Goal: Use online tool/utility: Utilize a website feature to perform a specific function

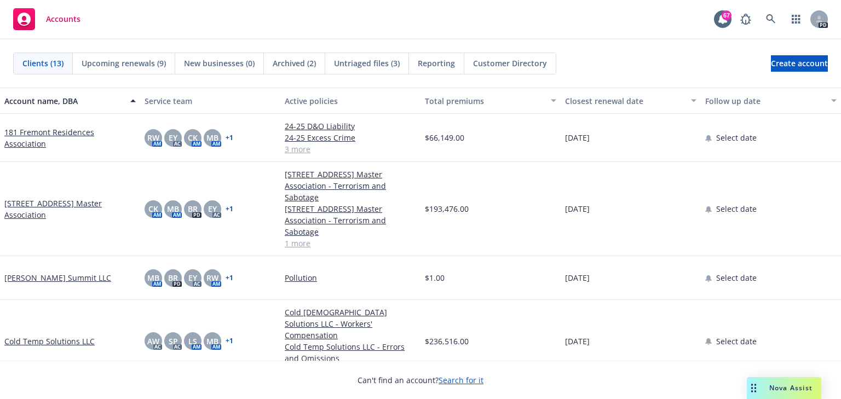
click at [789, 391] on span "Nova Assist" at bounding box center [791, 387] width 43 height 9
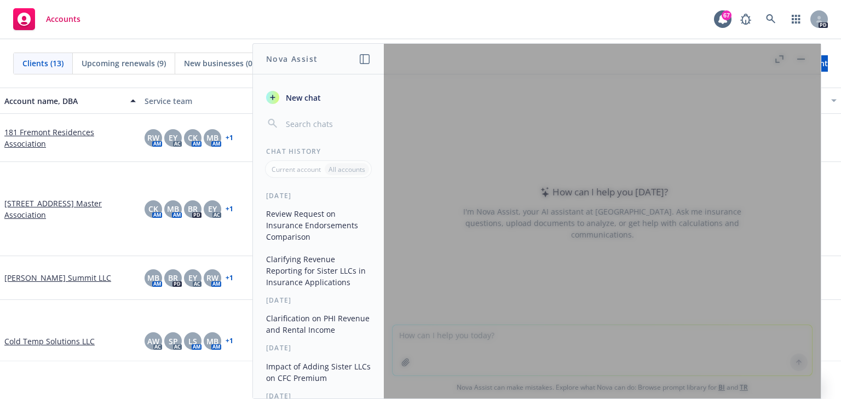
click at [459, 344] on div at bounding box center [602, 221] width 437 height 355
click at [545, 333] on div at bounding box center [602, 221] width 437 height 355
click at [644, 25] on div "Accounts 67 PD" at bounding box center [420, 19] width 841 height 39
click at [798, 54] on div at bounding box center [602, 221] width 437 height 355
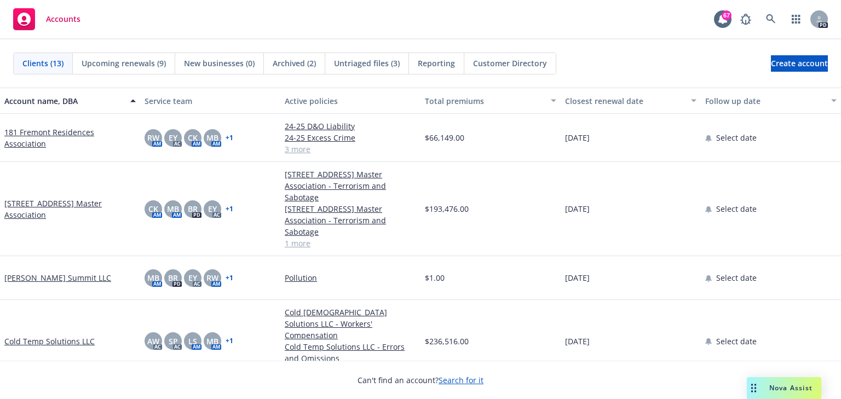
click at [771, 386] on span "Nova Assist" at bounding box center [791, 387] width 43 height 9
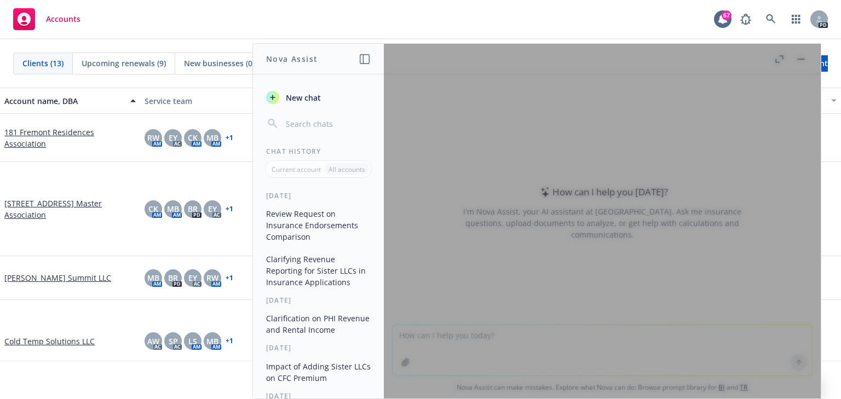
click at [559, 354] on div at bounding box center [602, 221] width 437 height 355
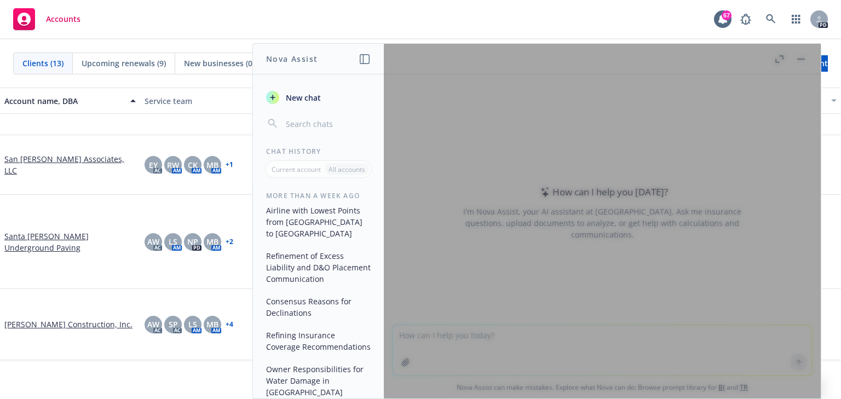
scroll to position [386, 0]
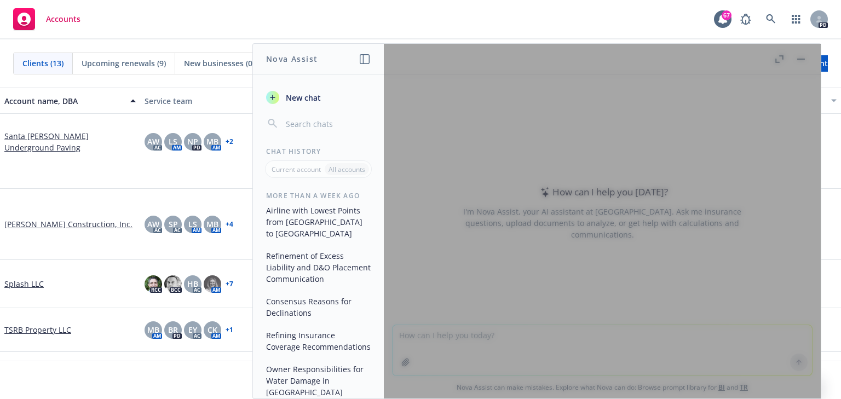
click at [541, 339] on div at bounding box center [602, 221] width 437 height 355
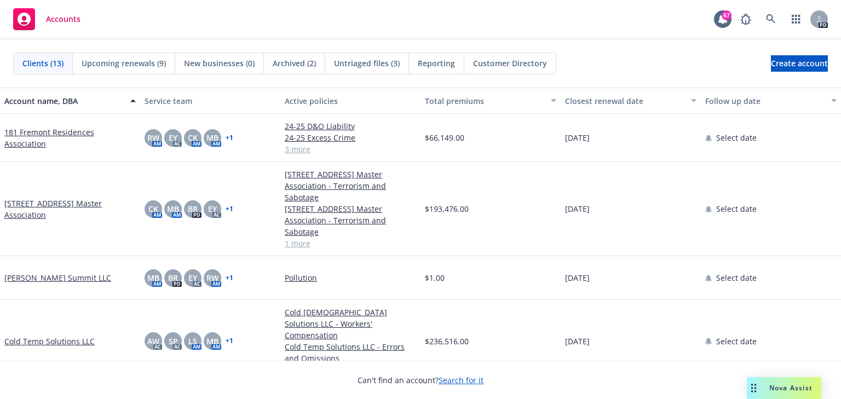
click at [783, 380] on div "Nova Assist" at bounding box center [784, 388] width 75 height 22
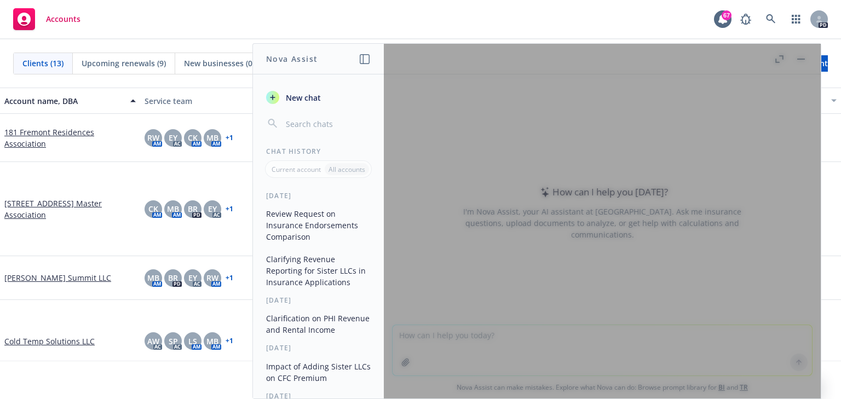
click at [798, 355] on div at bounding box center [602, 221] width 437 height 355
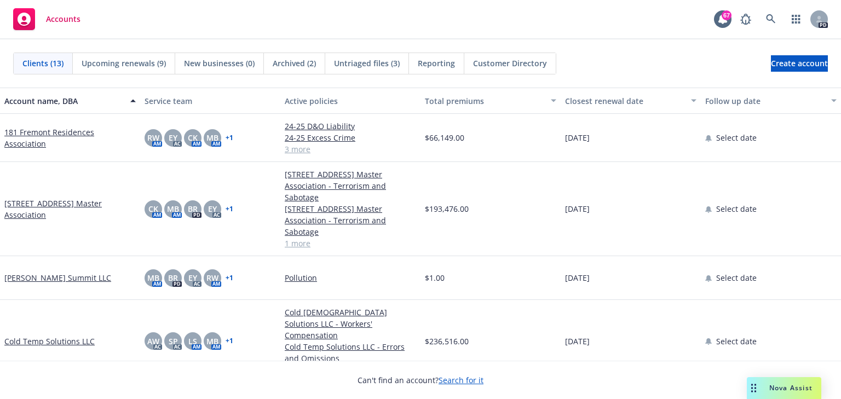
click at [801, 389] on span "Nova Assist" at bounding box center [791, 387] width 43 height 9
